Goal: Task Accomplishment & Management: Manage account settings

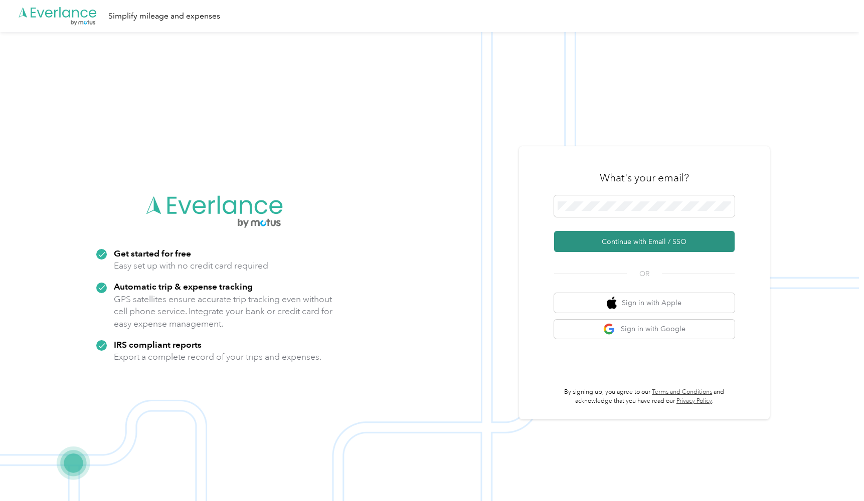
click at [612, 241] on button "Continue with Email / SSO" at bounding box center [644, 241] width 180 height 21
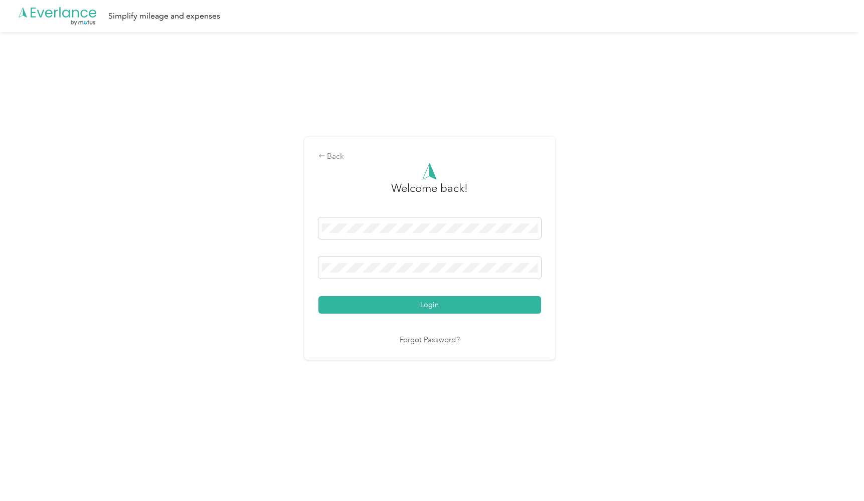
click at [432, 305] on button "Login" at bounding box center [429, 305] width 223 height 18
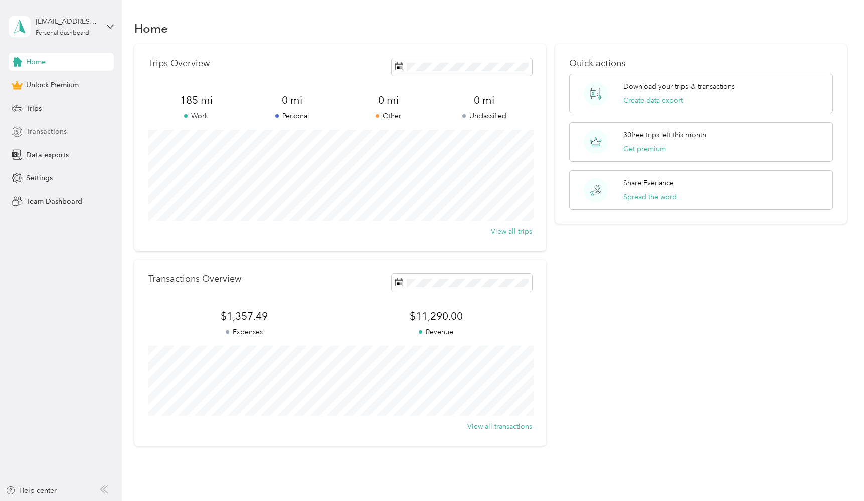
click at [35, 126] on span "Transactions" at bounding box center [46, 131] width 41 height 11
